Goal: Task Accomplishment & Management: Use online tool/utility

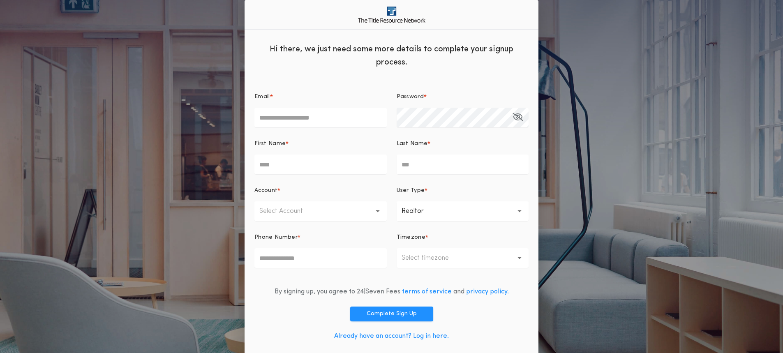
type input "**********"
click at [287, 164] on input "First Name *" at bounding box center [320, 165] width 132 height 20
type input "*****"
click at [429, 163] on input "Last Name *" at bounding box center [463, 165] width 132 height 20
type input "*******"
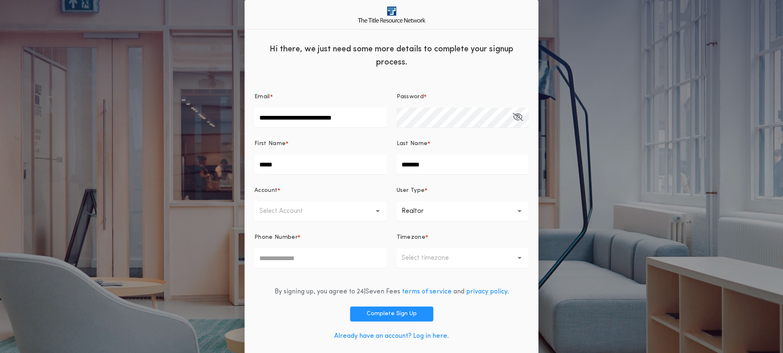
click at [270, 213] on p "Select Account" at bounding box center [287, 211] width 57 height 10
click at [270, 239] on p "First Dakota Title - South Dakota Offices" at bounding box center [320, 233] width 132 height 20
click at [520, 210] on icon "button" at bounding box center [520, 211] width 5 height 3
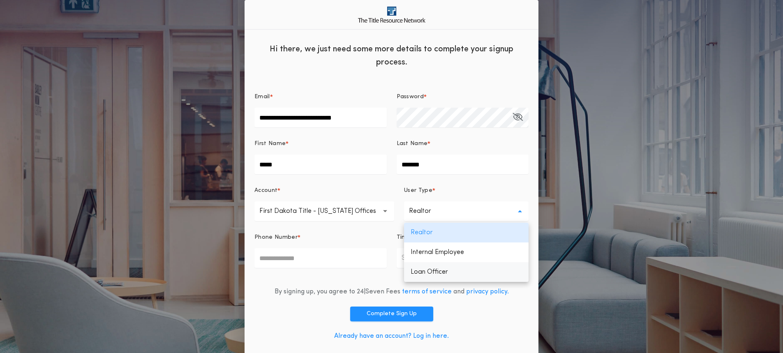
click at [432, 270] on p "Loan Officer" at bounding box center [466, 272] width 125 height 20
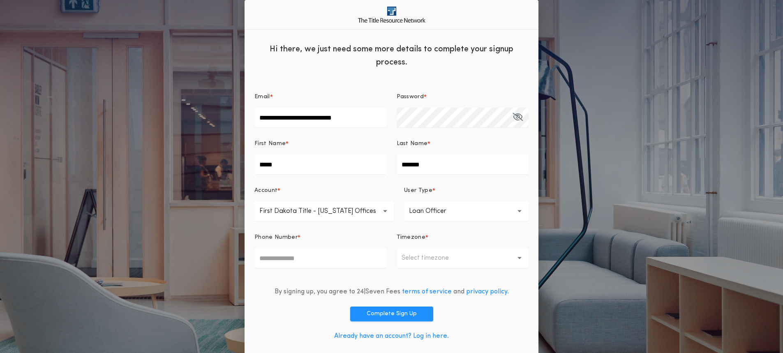
click at [302, 258] on input "Phone Number *" at bounding box center [320, 258] width 132 height 20
drag, startPoint x: 305, startPoint y: 255, endPoint x: 181, endPoint y: 248, distance: 123.9
click at [187, 254] on div "**********" at bounding box center [391, 180] width 783 height 361
type input "**********"
click at [492, 259] on button "Select timezone" at bounding box center [463, 258] width 132 height 20
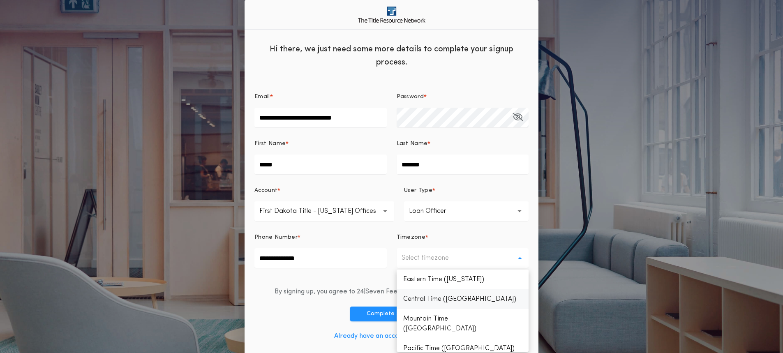
click at [469, 299] on p "Central Time (Chicago)" at bounding box center [463, 299] width 132 height 20
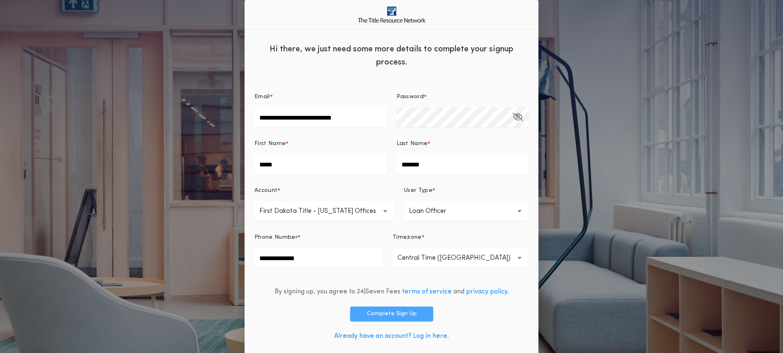
click at [392, 314] on button "Complete Sign Up" at bounding box center [391, 314] width 83 height 15
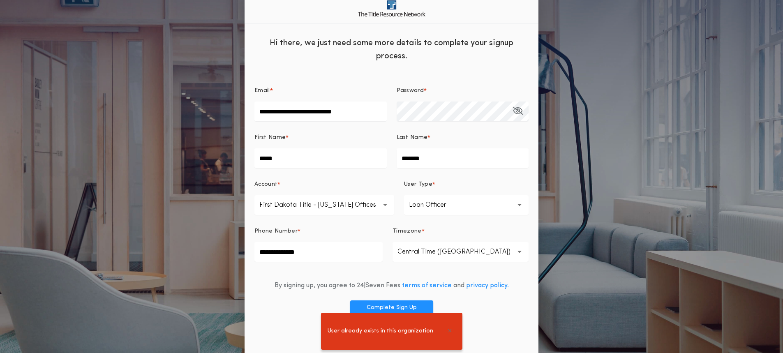
scroll to position [8, 0]
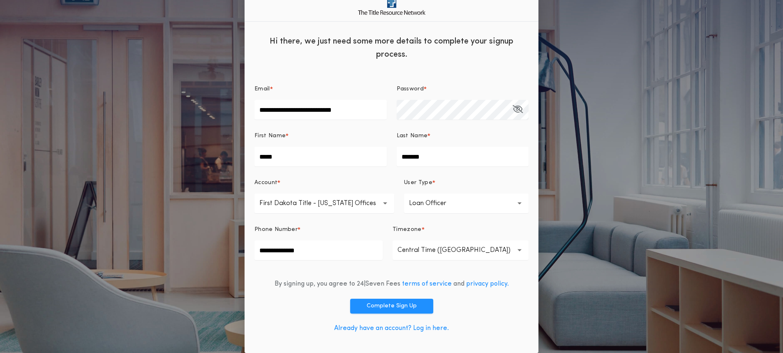
click at [431, 326] on link "Already have an account? Log in here." at bounding box center [391, 328] width 115 height 7
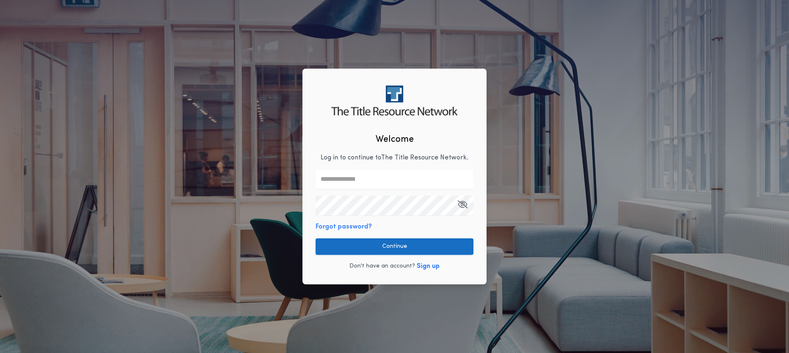
type input "**********"
click at [402, 244] on button "Continue" at bounding box center [395, 246] width 158 height 16
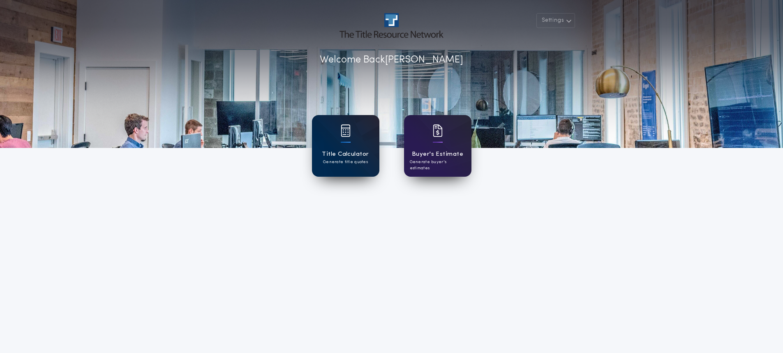
click at [363, 139] on div "Title Calculator Generate title quotes" at bounding box center [345, 146] width 67 height 62
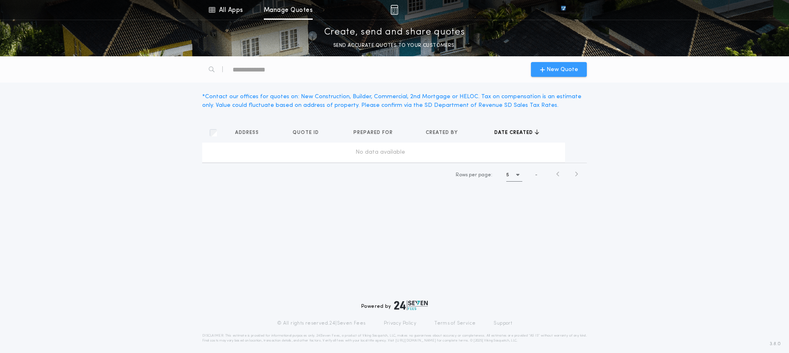
click at [542, 67] on icon "button" at bounding box center [542, 69] width 5 height 7
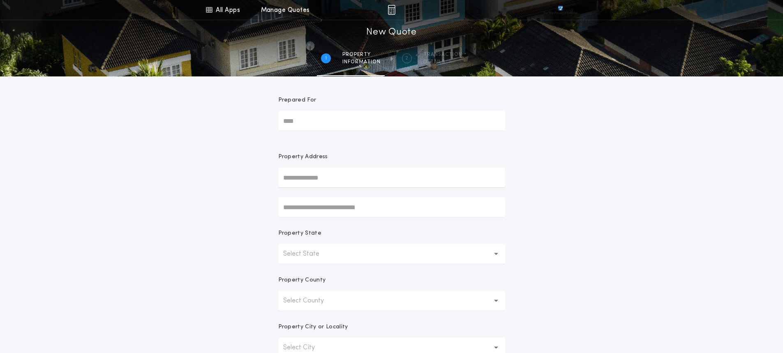
click at [312, 120] on input "Prepared For" at bounding box center [391, 121] width 227 height 20
type input "**********"
type input "*"
type input "**********"
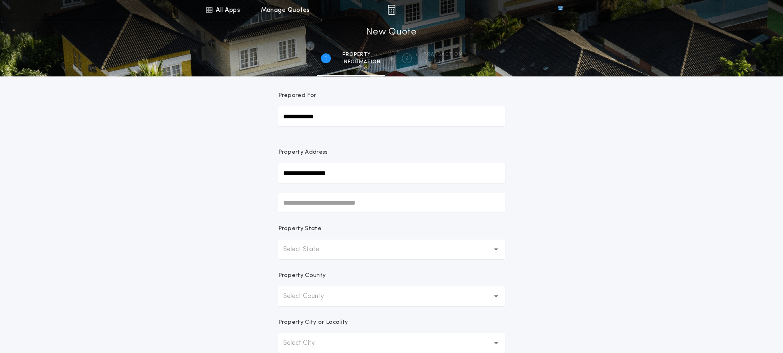
click at [289, 255] on button "Select State" at bounding box center [391, 250] width 227 height 20
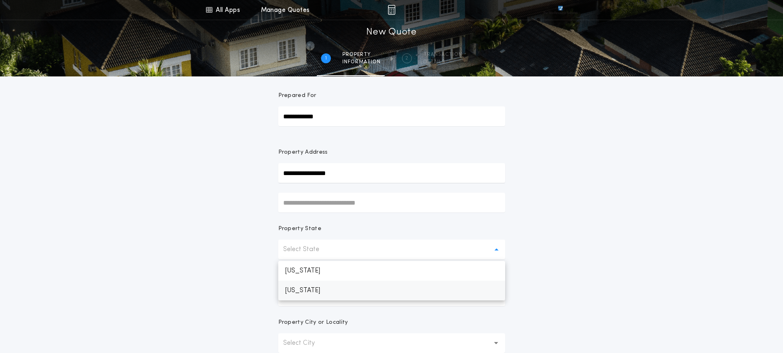
click at [304, 289] on p "[US_STATE]" at bounding box center [391, 291] width 227 height 20
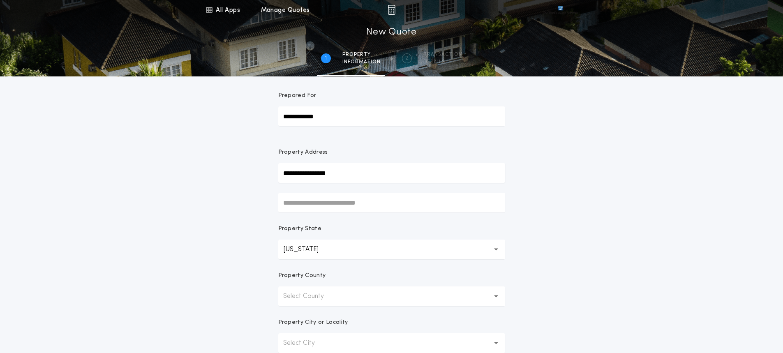
click at [304, 289] on button "Select County" at bounding box center [391, 296] width 227 height 20
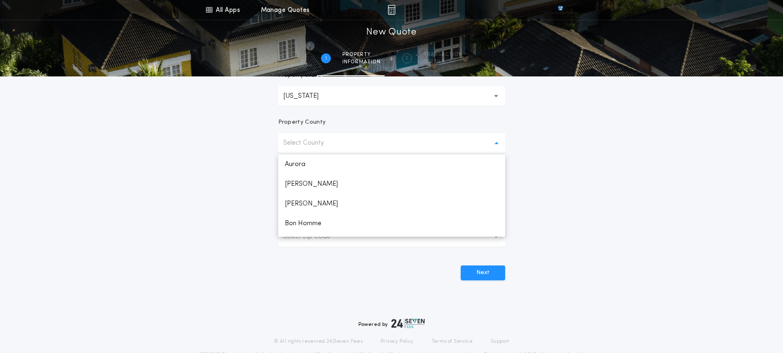
scroll to position [183, 0]
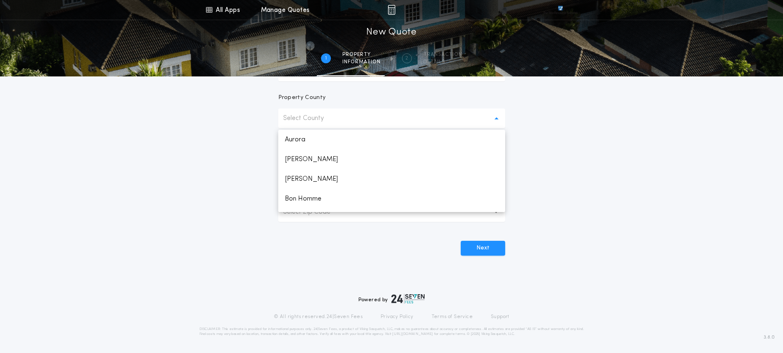
click at [315, 120] on p "Select County" at bounding box center [310, 118] width 54 height 10
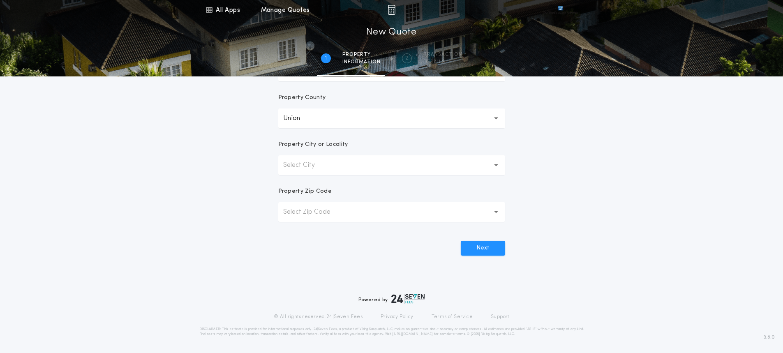
click at [313, 164] on p "Select City" at bounding box center [305, 165] width 45 height 10
click at [314, 160] on p "Select City" at bounding box center [305, 165] width 45 height 10
click at [317, 164] on p "Select City" at bounding box center [305, 165] width 45 height 10
click at [315, 207] on button "Select Zip Code" at bounding box center [391, 212] width 227 height 20
click at [320, 220] on button "Select Zip Code" at bounding box center [391, 212] width 227 height 20
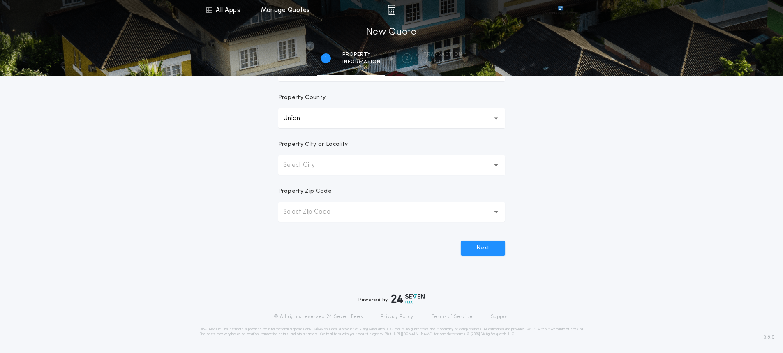
click at [319, 211] on p "Select Zip Code" at bounding box center [313, 212] width 60 height 10
click at [299, 163] on p "Select City" at bounding box center [305, 165] width 45 height 10
click at [496, 165] on icon "button" at bounding box center [496, 165] width 5 height 2
click at [496, 211] on icon "button" at bounding box center [496, 212] width 5 height 3
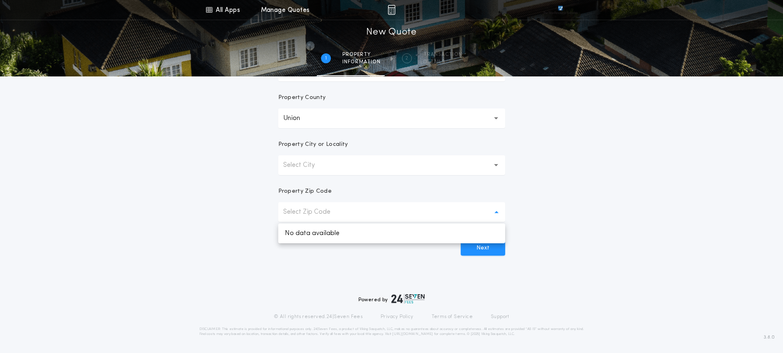
click at [496, 211] on icon "button" at bounding box center [496, 212] width 5 height 3
click at [498, 164] on icon "button" at bounding box center [496, 165] width 5 height 3
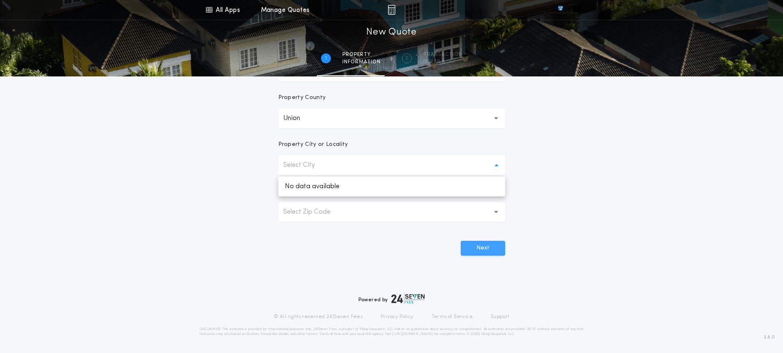
click at [482, 245] on button "Next" at bounding box center [483, 248] width 44 height 15
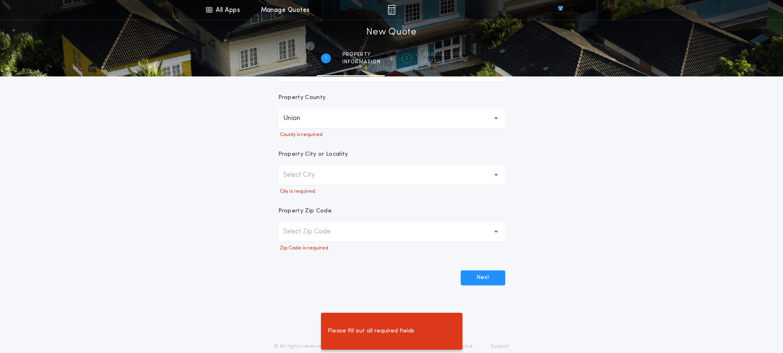
click at [497, 114] on button "Union" at bounding box center [391, 119] width 227 height 20
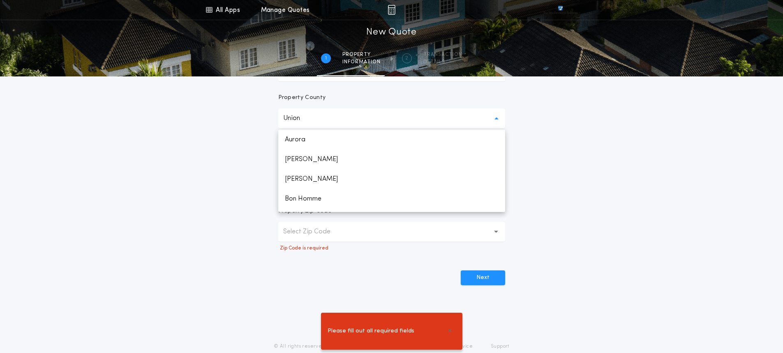
scroll to position [1161, 0]
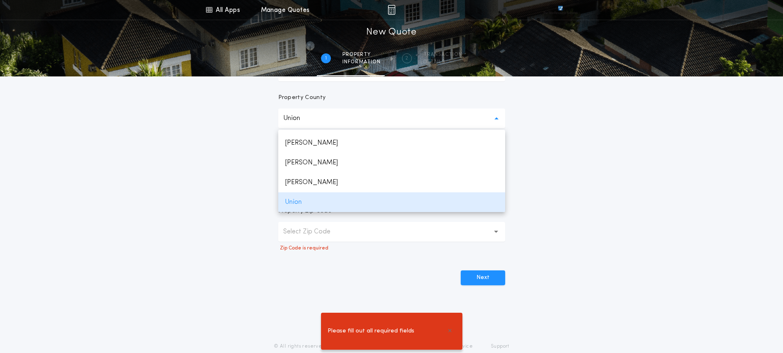
click at [497, 114] on icon "button" at bounding box center [496, 119] width 5 height 20
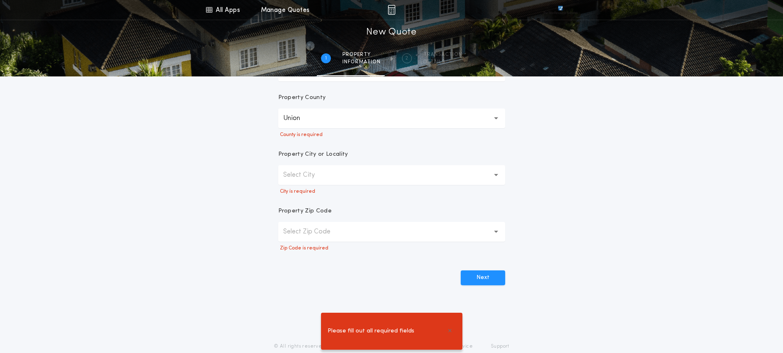
click at [305, 172] on p "Select City" at bounding box center [305, 175] width 45 height 10
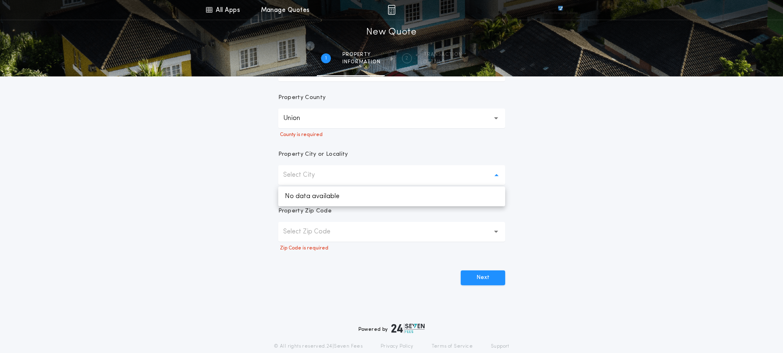
click at [305, 172] on p "Select City" at bounding box center [305, 175] width 45 height 10
drag, startPoint x: 295, startPoint y: 184, endPoint x: 293, endPoint y: 176, distance: 8.0
click at [293, 176] on p "Select City" at bounding box center [305, 175] width 45 height 10
